Goal: Task Accomplishment & Management: Use online tool/utility

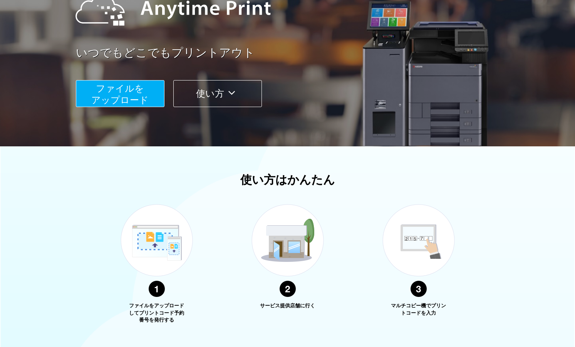
click at [228, 96] on icon at bounding box center [231, 93] width 15 height 12
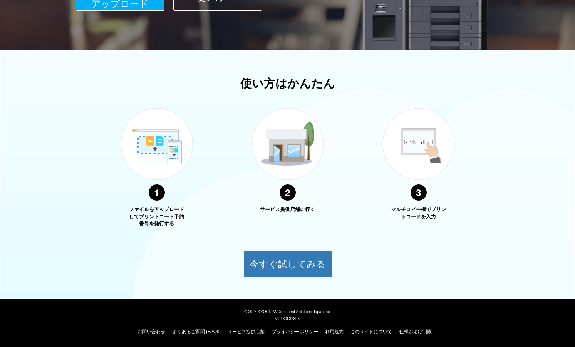
scroll to position [148, 0]
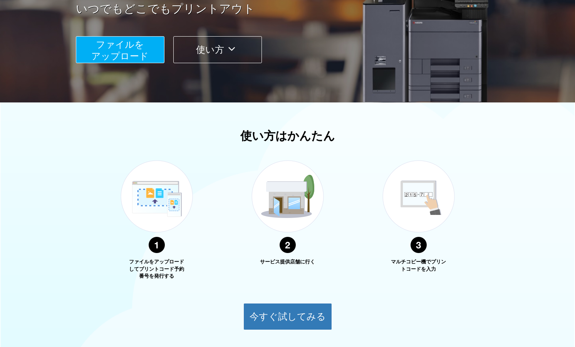
click at [226, 44] on icon at bounding box center [231, 49] width 15 height 12
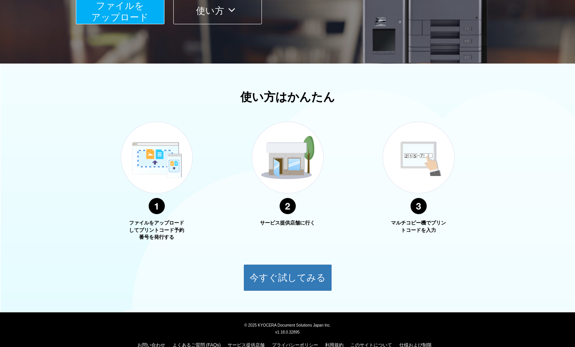
scroll to position [200, 0]
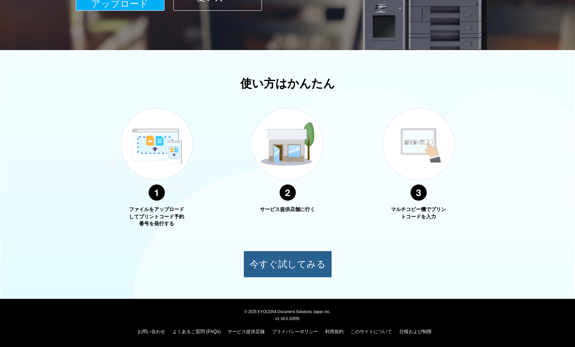
click at [288, 265] on button "今すぐ試してみる" at bounding box center [287, 264] width 89 height 27
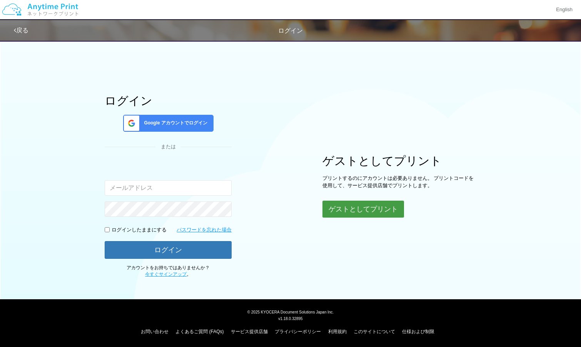
click at [350, 206] on button "ゲストとしてプリント" at bounding box center [364, 209] width 82 height 17
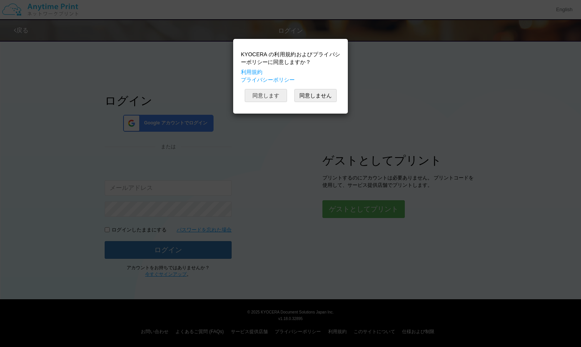
click at [269, 94] on button "同意します" at bounding box center [266, 95] width 42 height 13
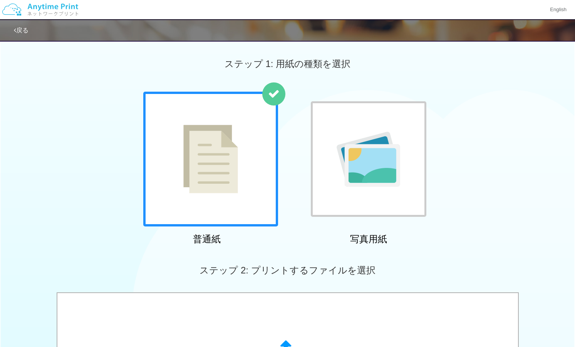
click at [218, 185] on img at bounding box center [210, 159] width 55 height 69
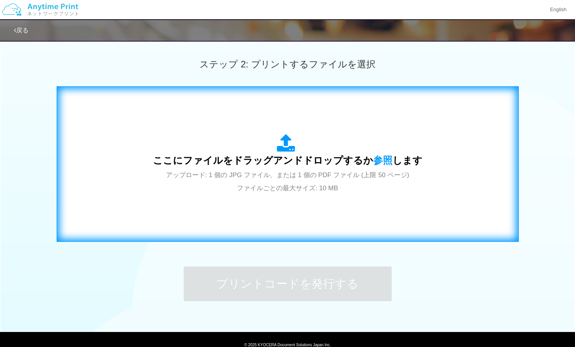
scroll to position [208, 0]
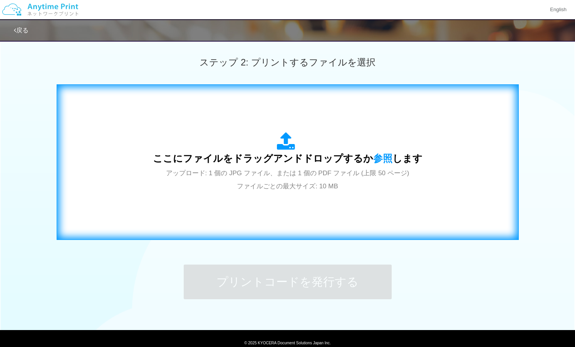
click at [286, 146] on icon at bounding box center [288, 141] width 22 height 19
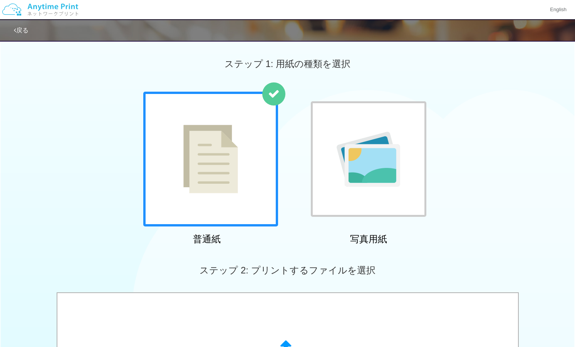
scroll to position [0, 0]
click at [25, 29] on link "戻る" at bounding box center [21, 30] width 15 height 7
